Goal: Task Accomplishment & Management: Complete application form

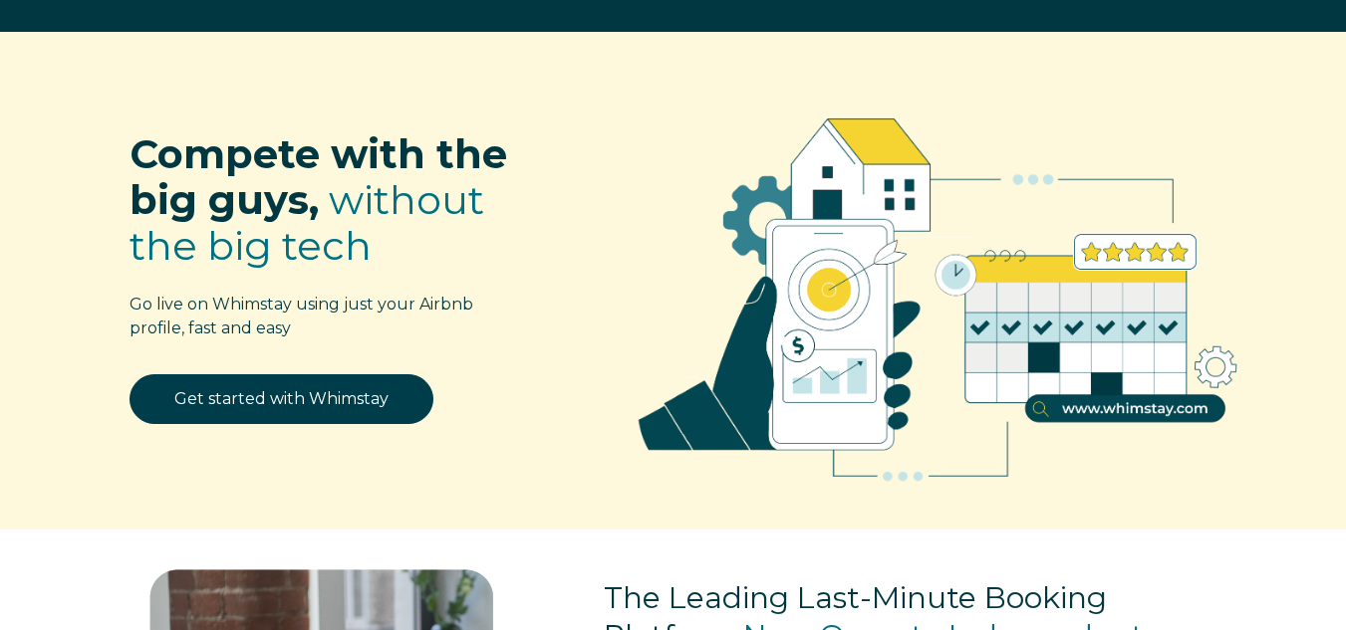
scroll to position [199, 0]
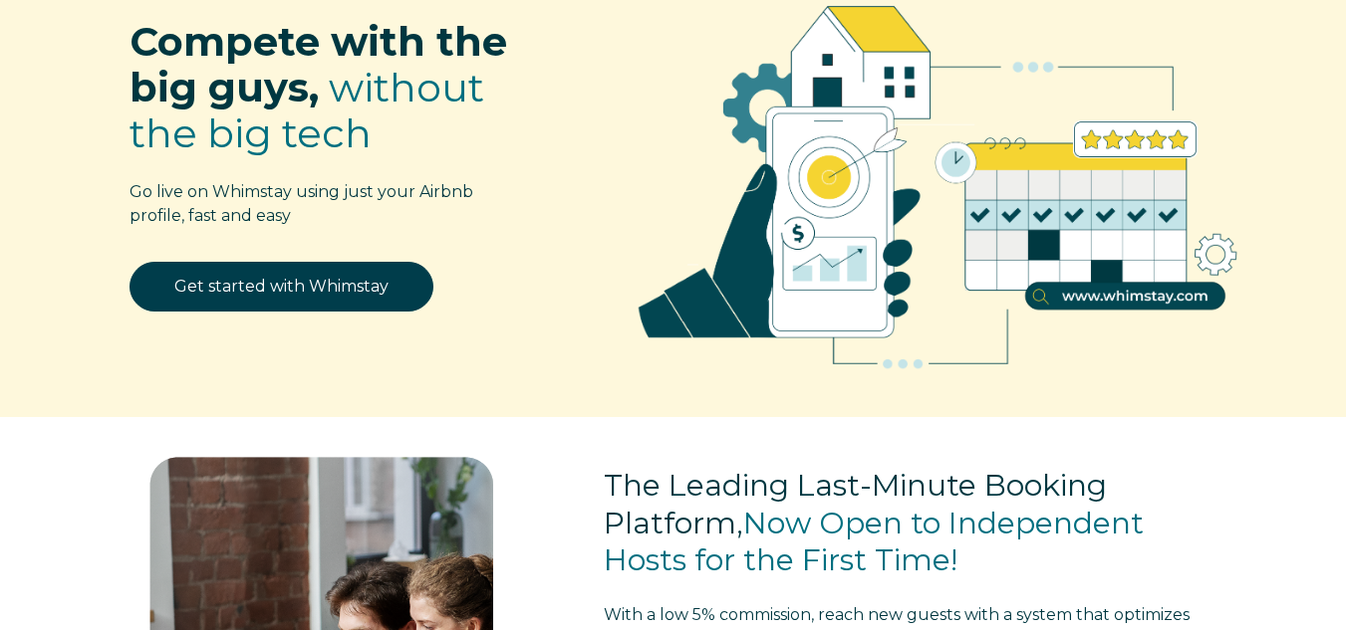
select select "US"
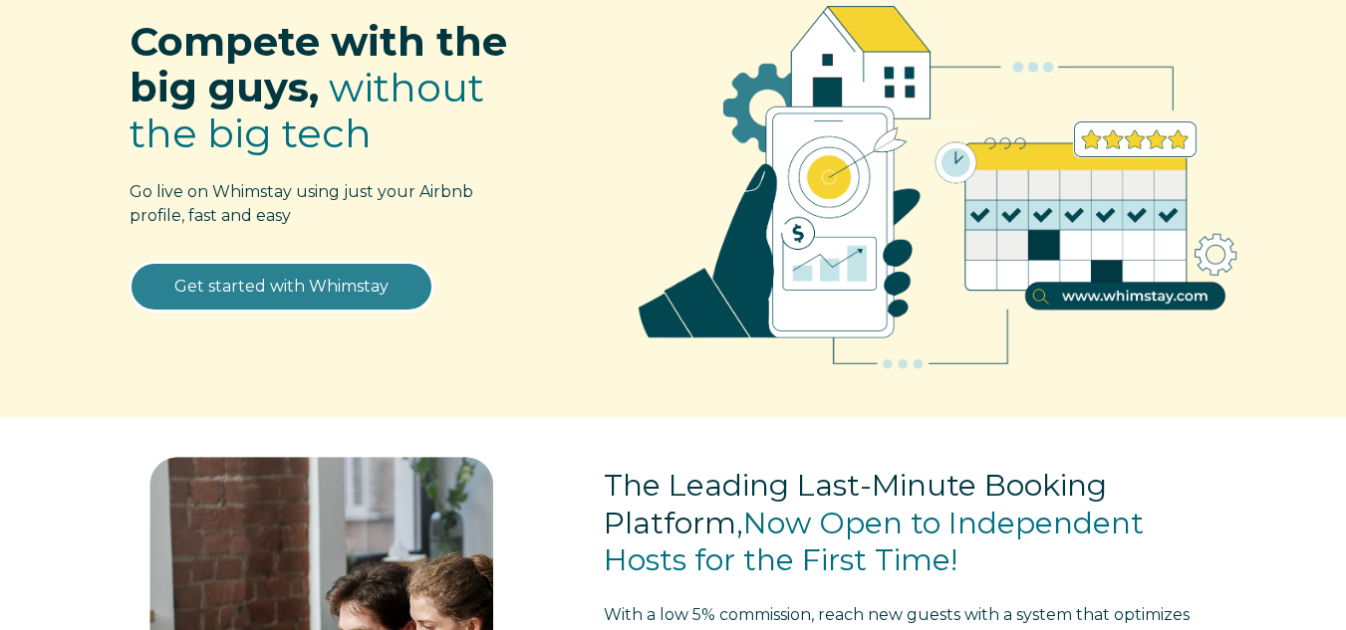
click at [349, 297] on link "Get started with Whimstay" at bounding box center [281, 287] width 304 height 50
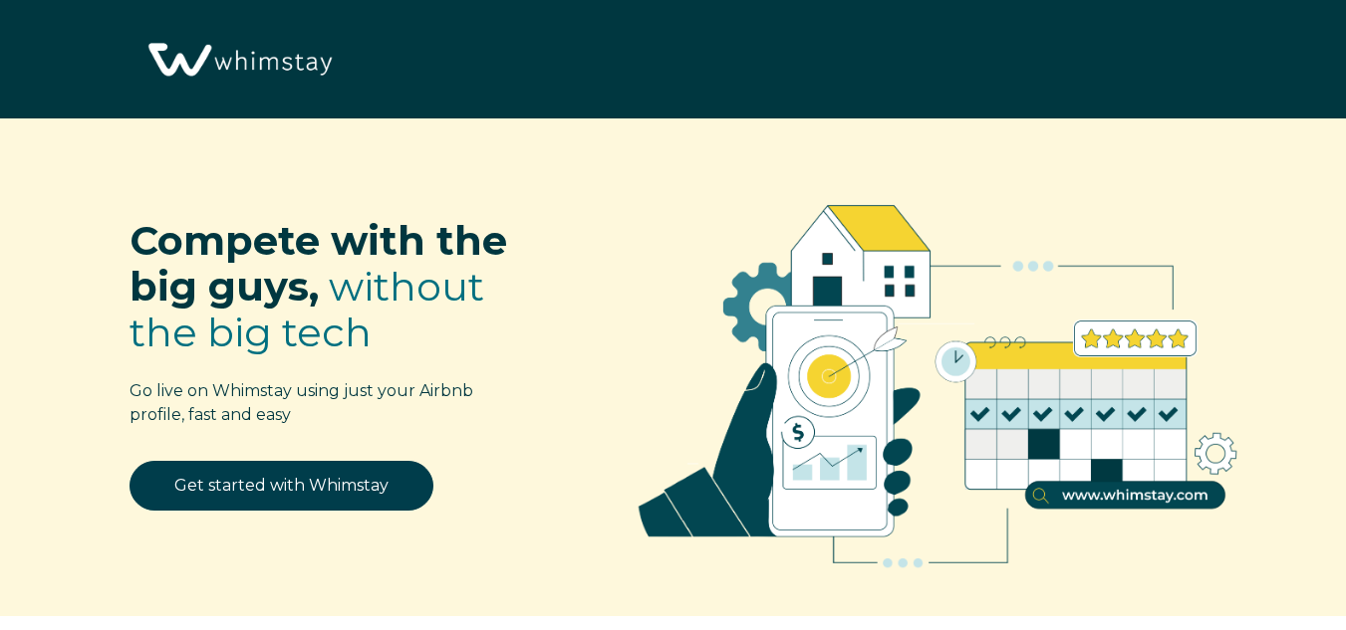
scroll to position [2353, 0]
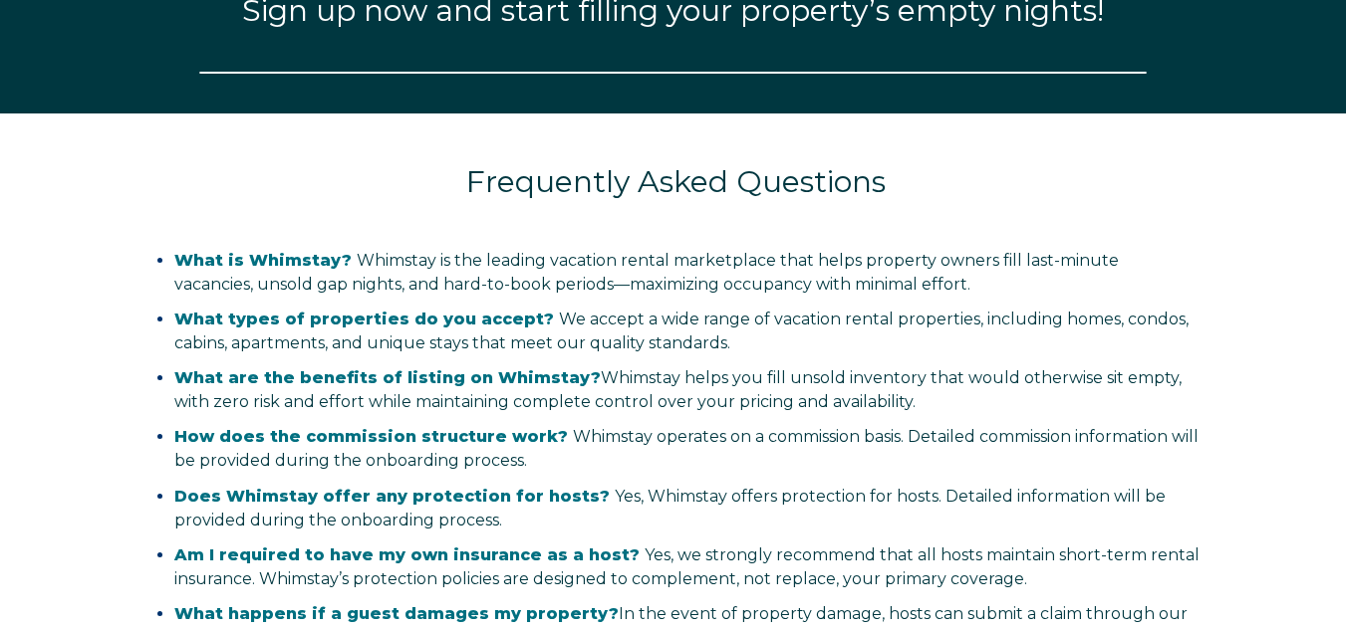
select select "US"
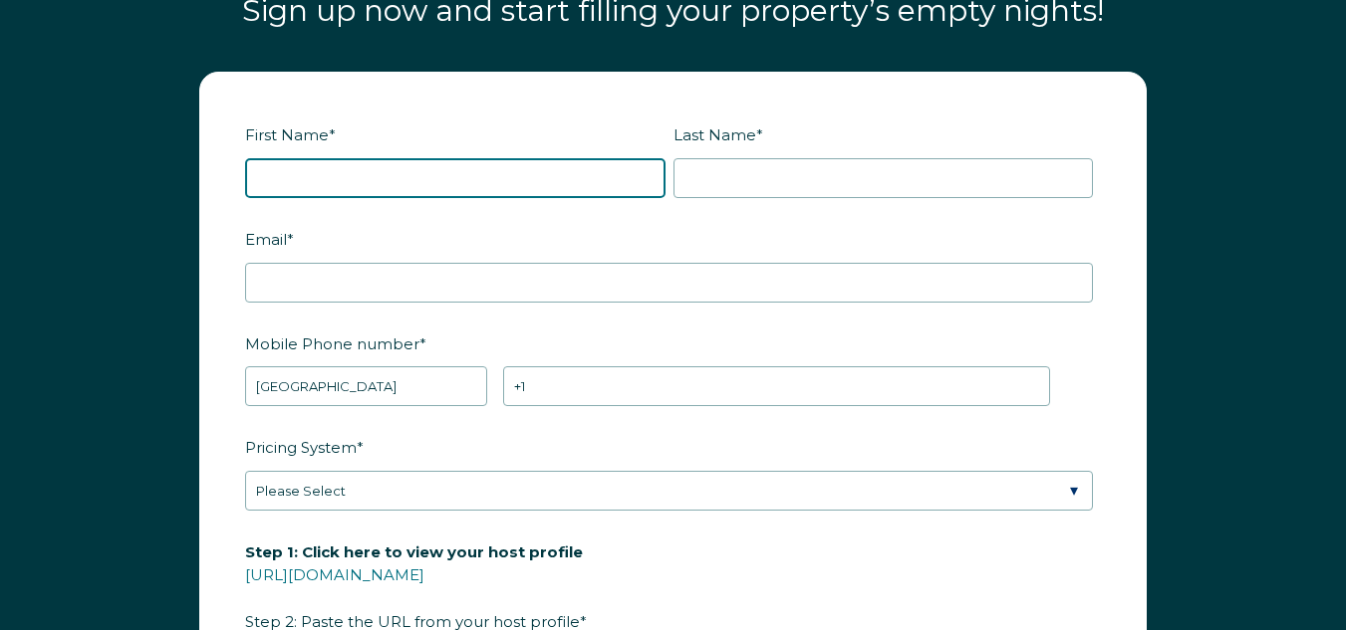
click at [472, 174] on input "First Name *" at bounding box center [455, 178] width 420 height 40
type input "[PERSON_NAME]"
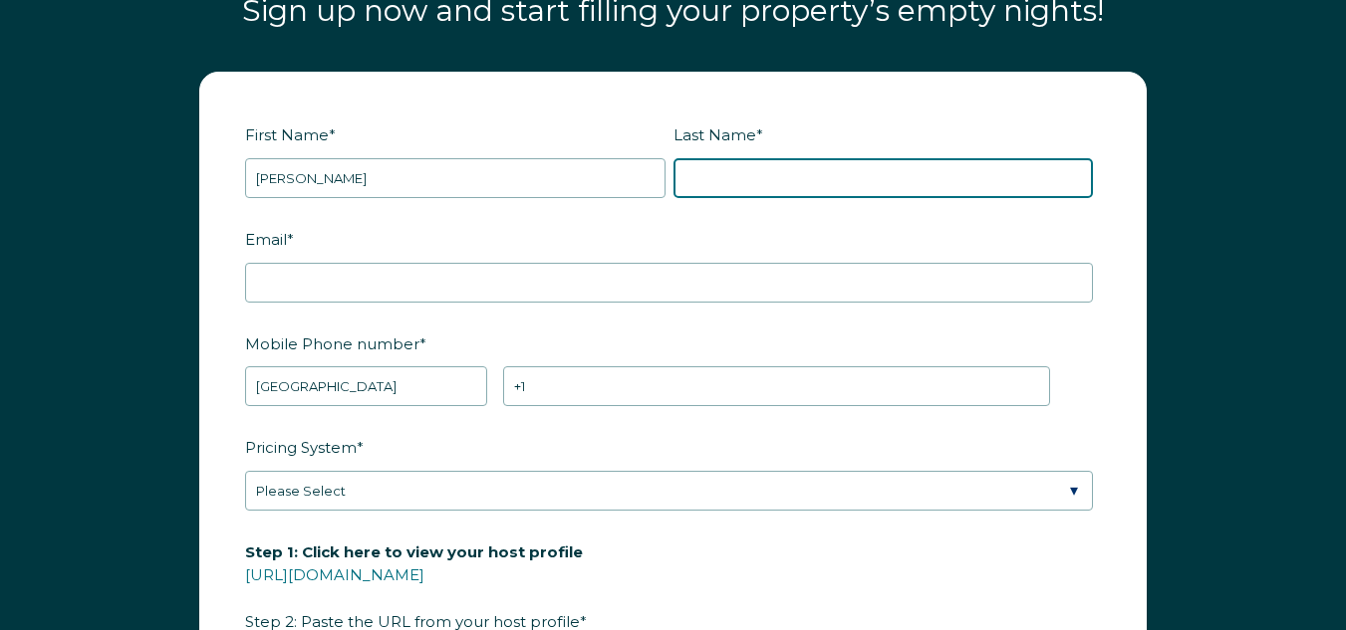
type input "[PERSON_NAME]"
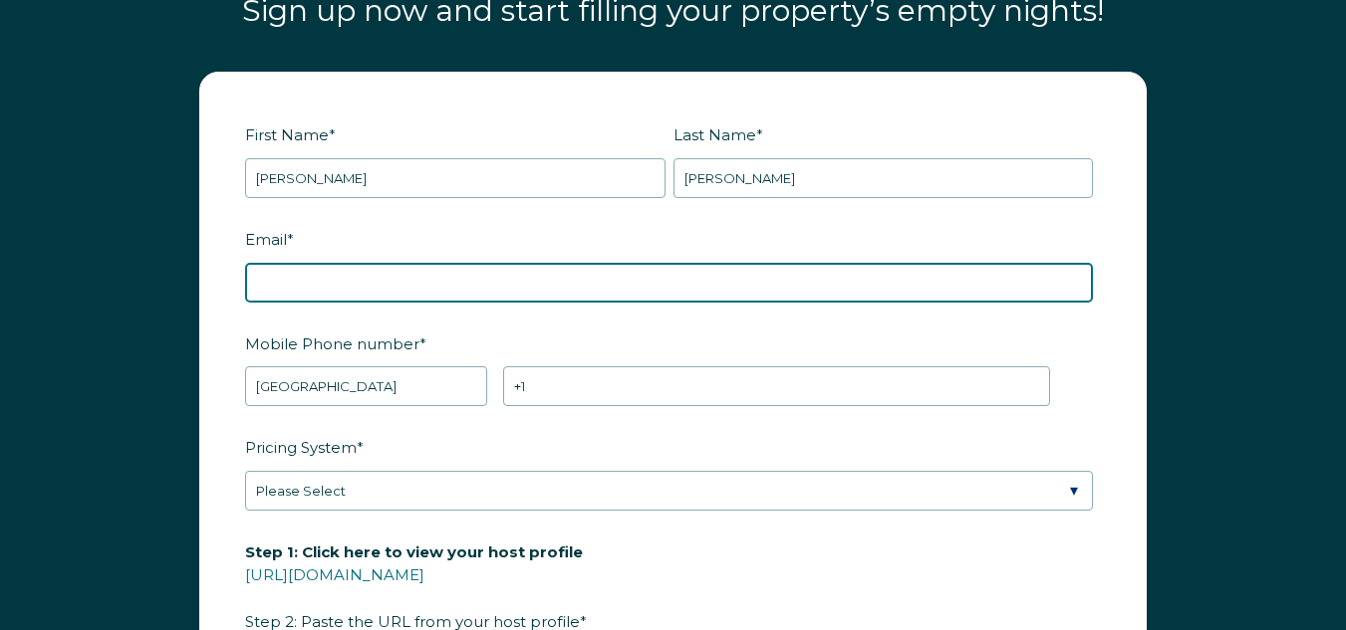
type input "[EMAIL_ADDRESS][DOMAIN_NAME]"
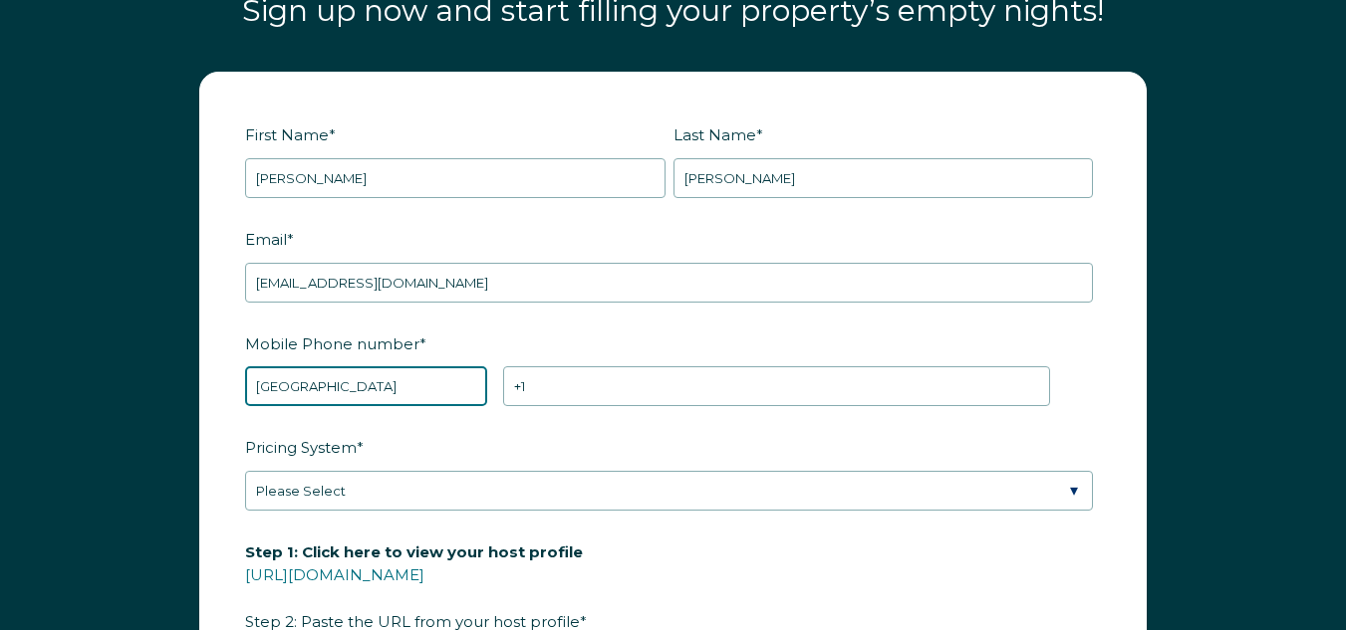
click at [369, 384] on select "* [GEOGRAPHIC_DATA] (‫[GEOGRAPHIC_DATA]‬‎) [GEOGRAPHIC_DATA] ([GEOGRAPHIC_DATA]…" at bounding box center [366, 387] width 242 height 40
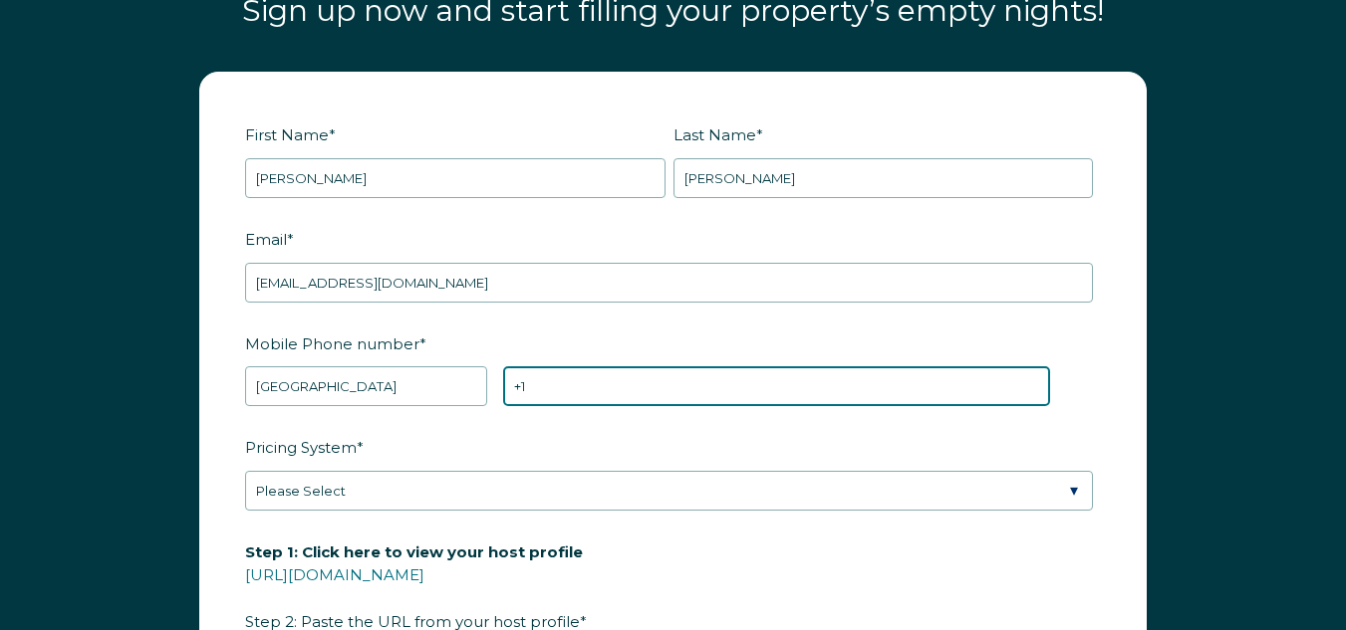
click at [617, 387] on input "+1" at bounding box center [777, 387] width 548 height 40
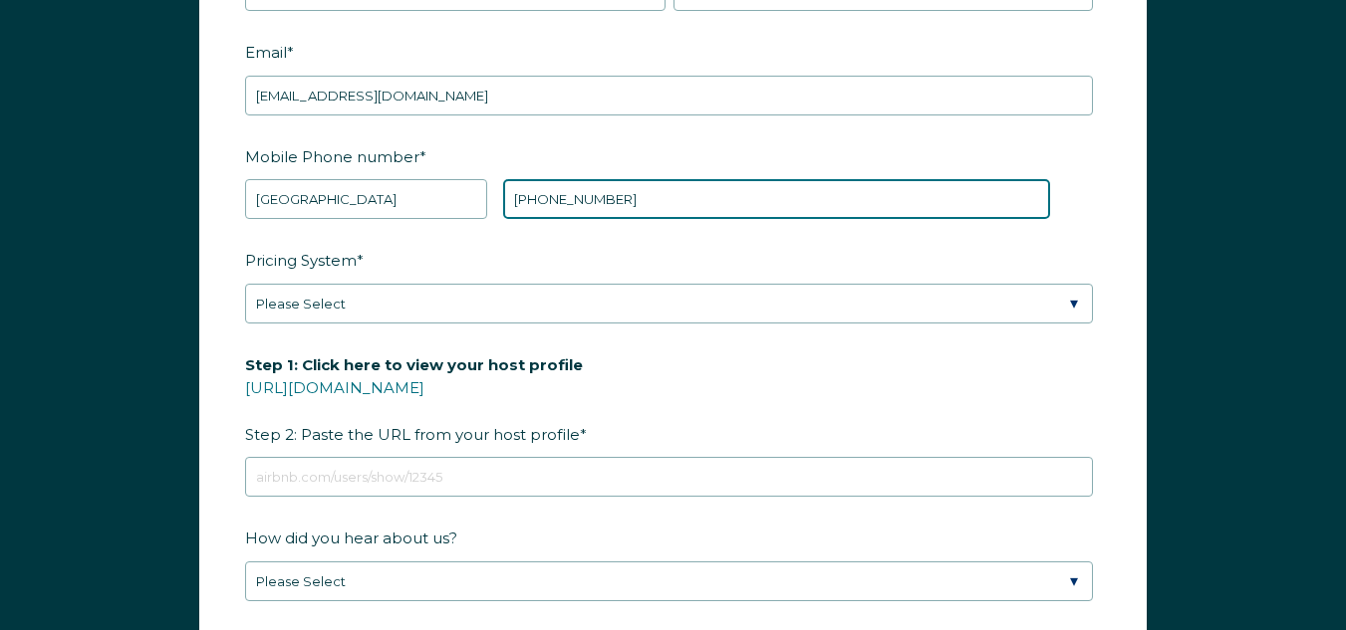
scroll to position [2552, 0]
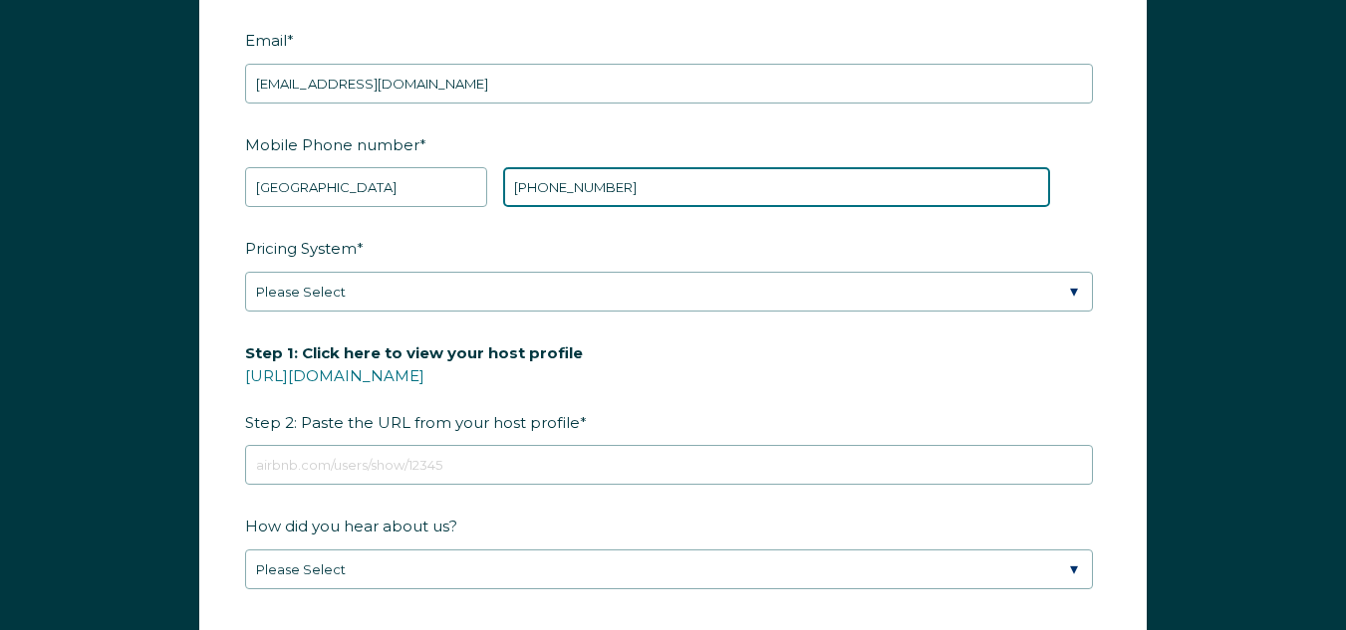
type input "[PHONE_NUMBER]"
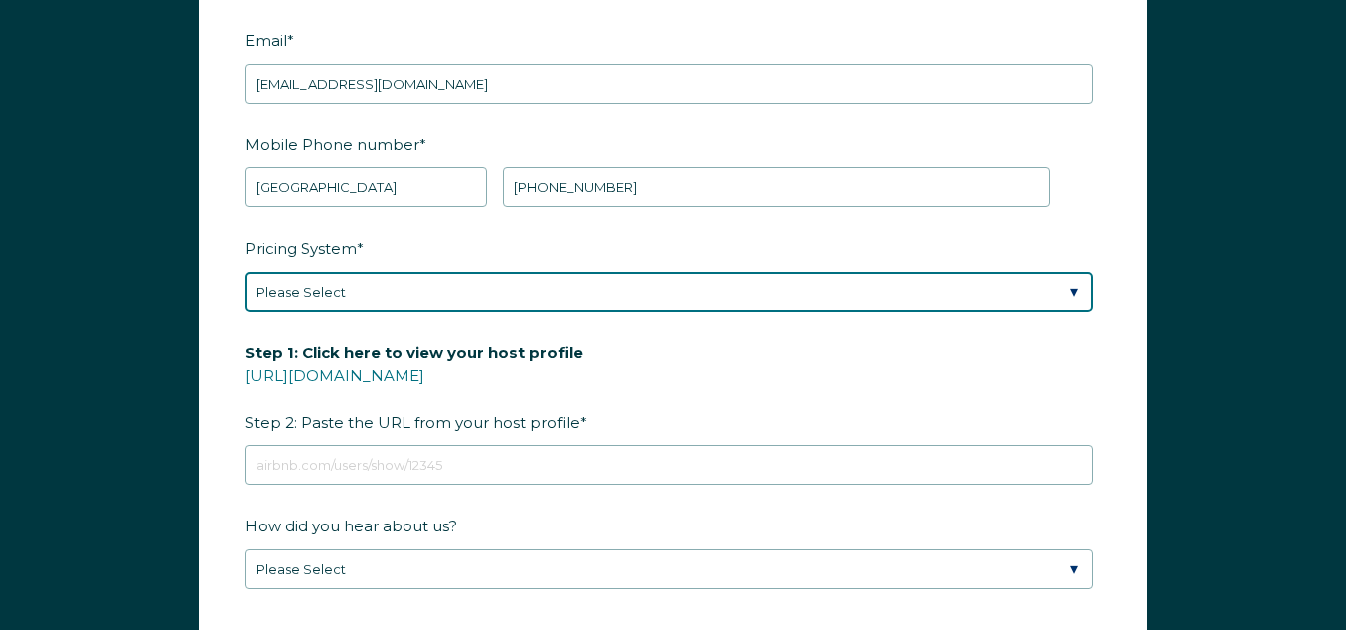
click at [489, 290] on select "Please Select Manual Airbnb Smart Pricing PriceLabs Wheelhouse Beyond Pricing 3…" at bounding box center [669, 292] width 848 height 40
select select "Manual"
click at [245, 272] on select "Please Select Manual Airbnb Smart Pricing PriceLabs Wheelhouse Beyond Pricing 3…" at bounding box center [669, 292] width 848 height 40
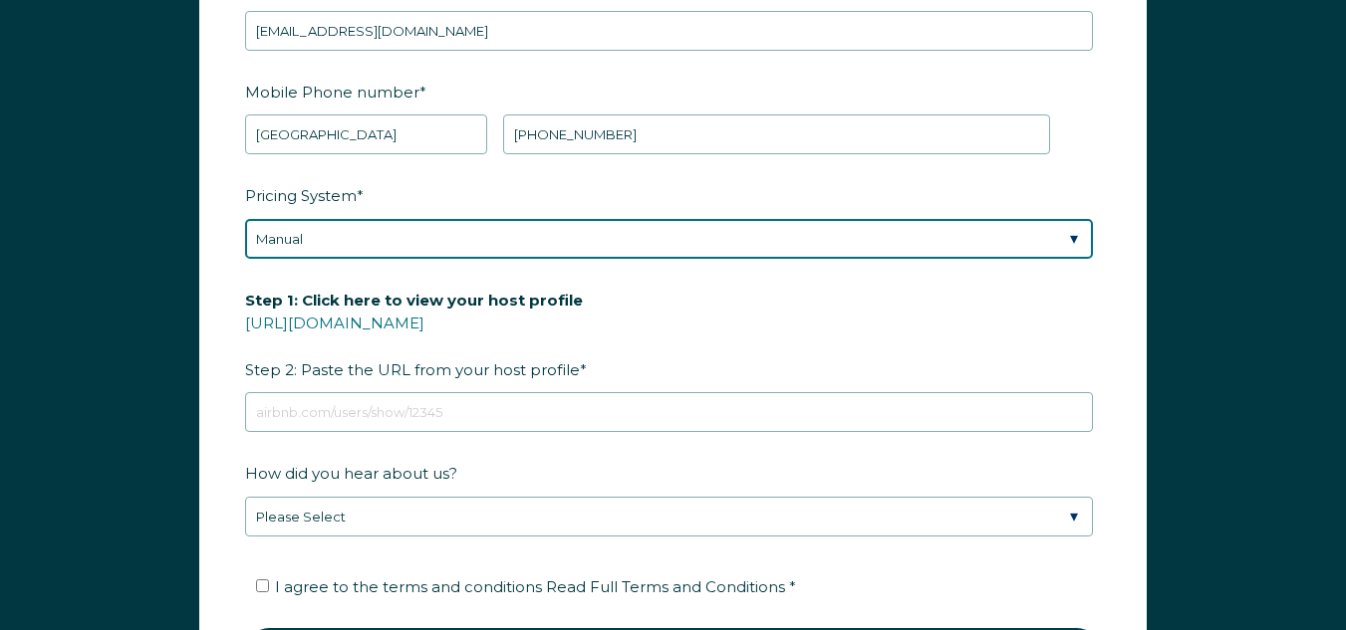
scroll to position [2651, 0]
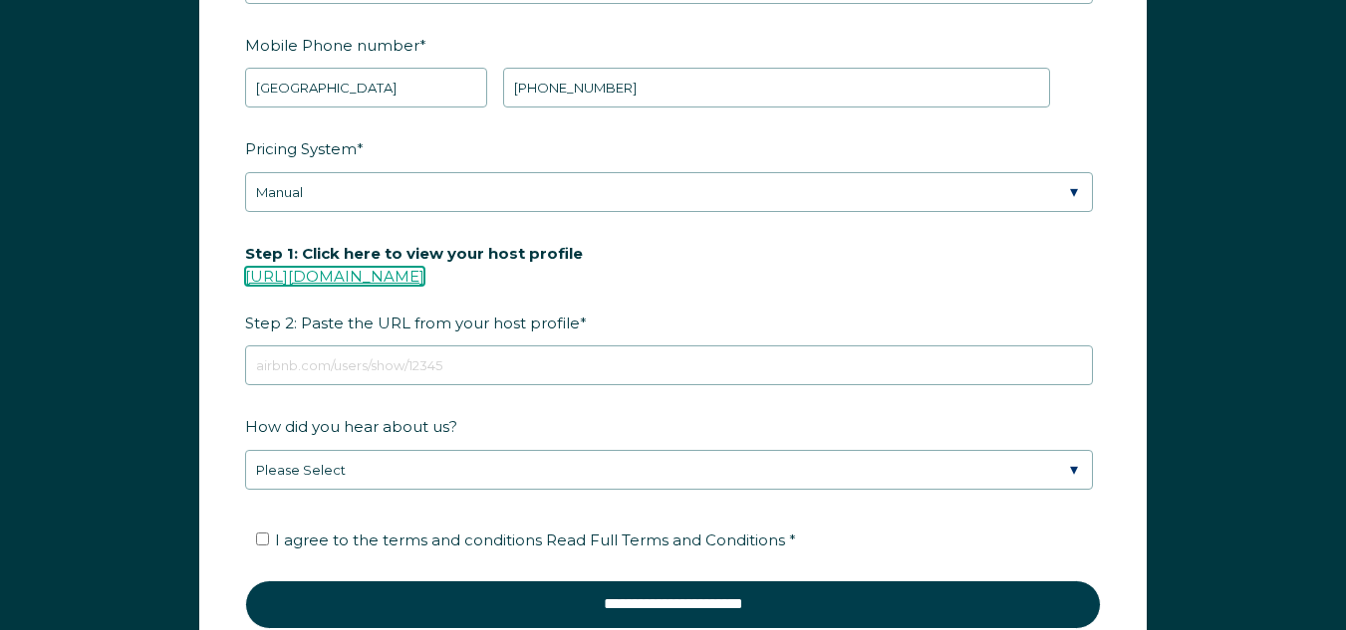
click at [376, 280] on link "[URL][DOMAIN_NAME]" at bounding box center [334, 276] width 179 height 19
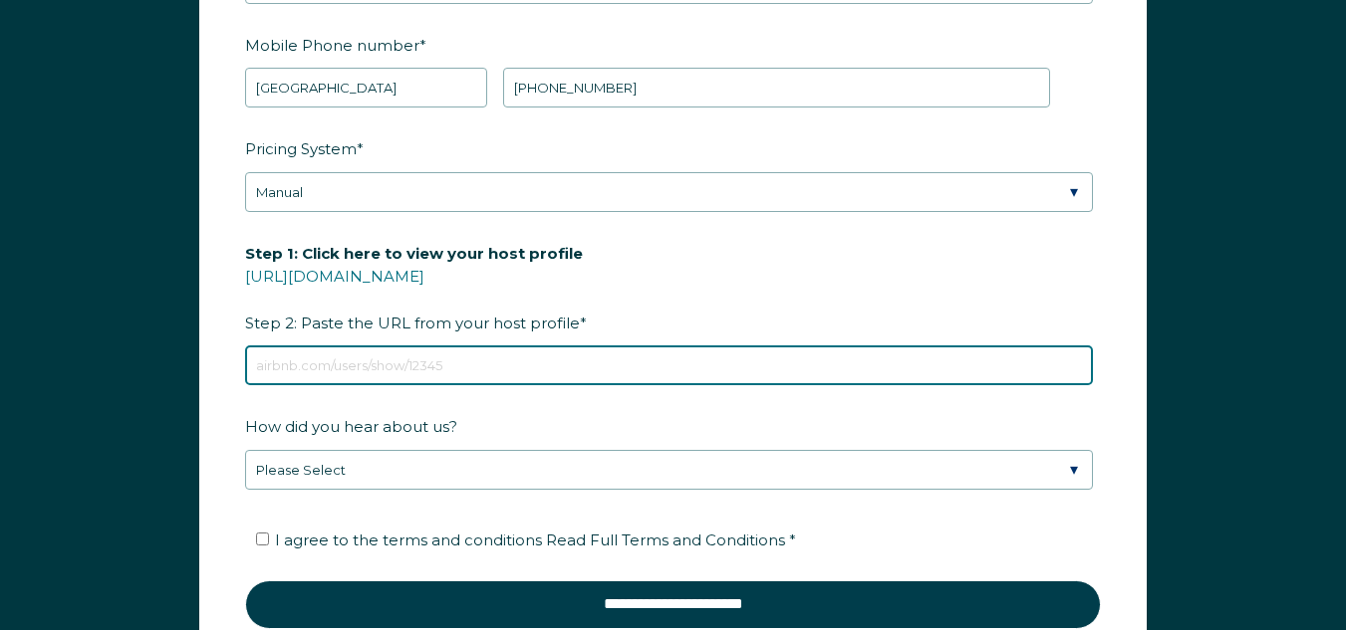
paste input "[URL][DOMAIN_NAME]"
type input "[URL][DOMAIN_NAME]"
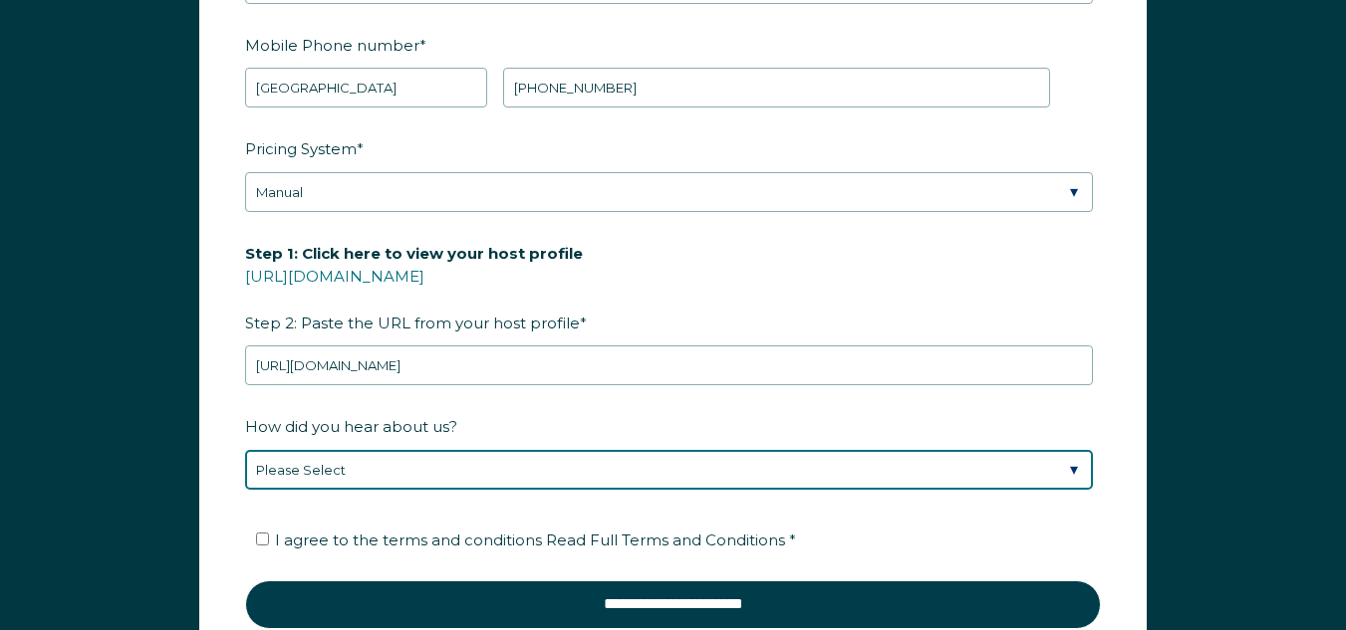
click at [376, 470] on select "Please Select Discovered Whimstay at an event or conference Found Whimstay thro…" at bounding box center [669, 470] width 848 height 40
select select "Google Search"
click at [245, 450] on select "Please Select Discovered Whimstay at an event or conference Found Whimstay thro…" at bounding box center [669, 470] width 848 height 40
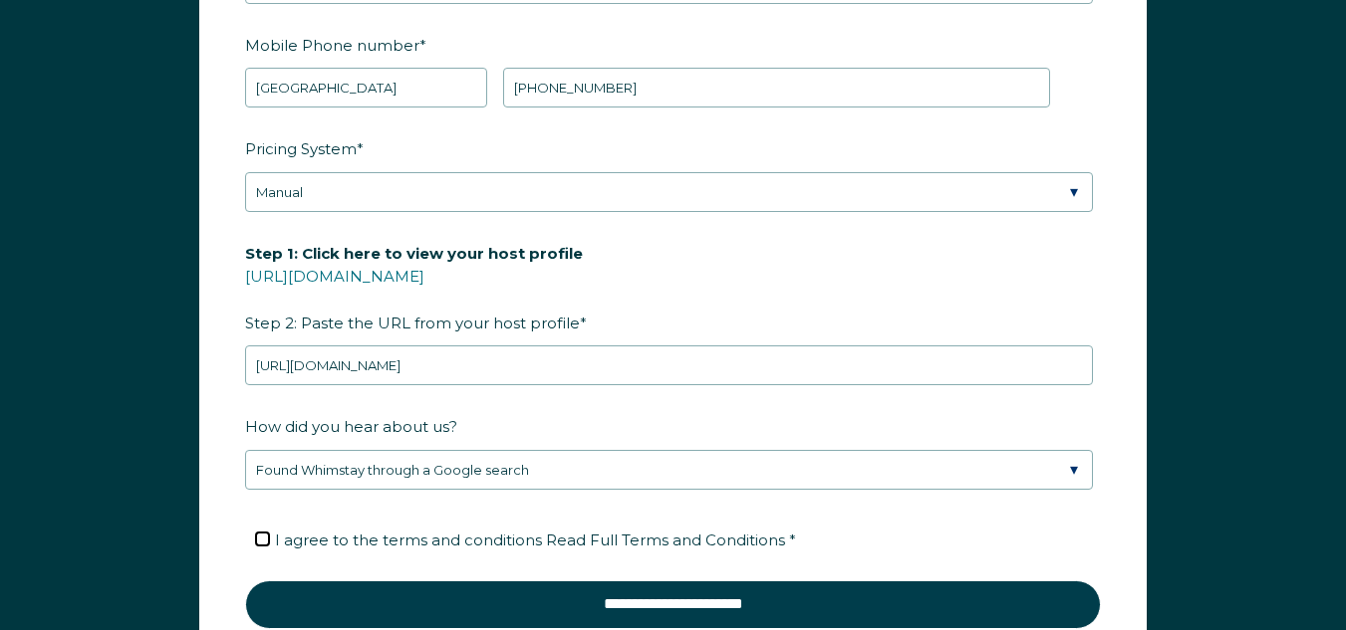
click at [264, 544] on input "I agree to the terms and conditions Read Full Terms and Conditions *" at bounding box center [262, 539] width 13 height 13
checkbox input "true"
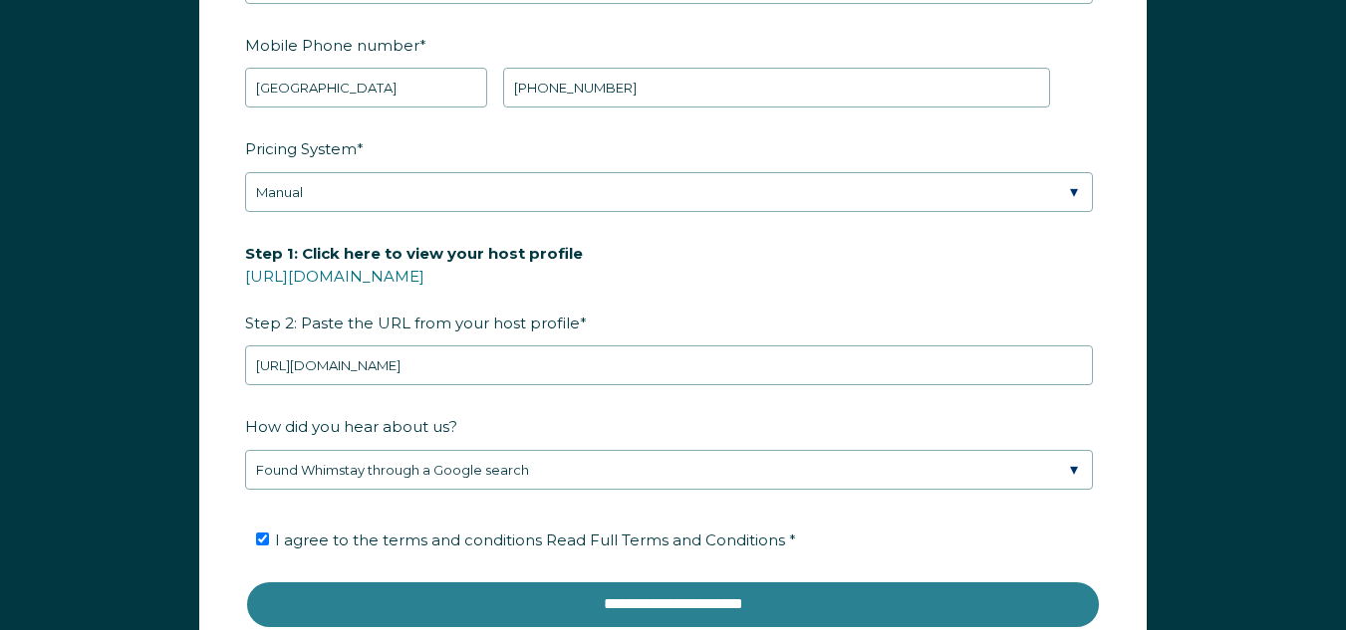
click at [534, 594] on input "**********" at bounding box center [673, 605] width 856 height 48
